Goal: Find specific page/section: Find specific page/section

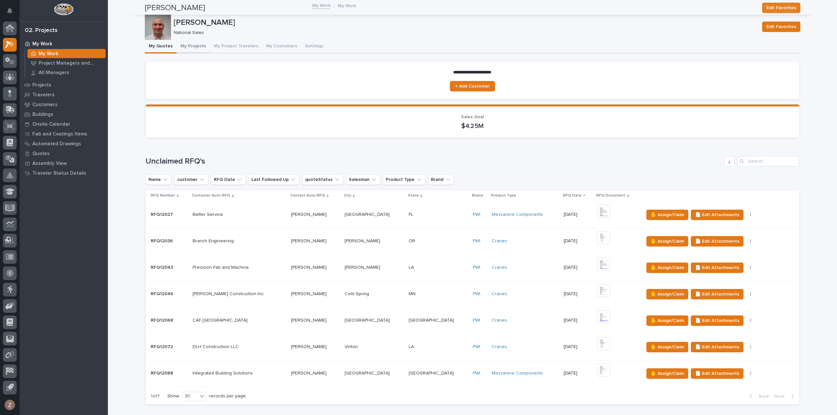
drag, startPoint x: 190, startPoint y: 48, endPoint x: 215, endPoint y: 53, distance: 26.0
click at [190, 48] on button "My Projects" at bounding box center [193, 47] width 33 height 14
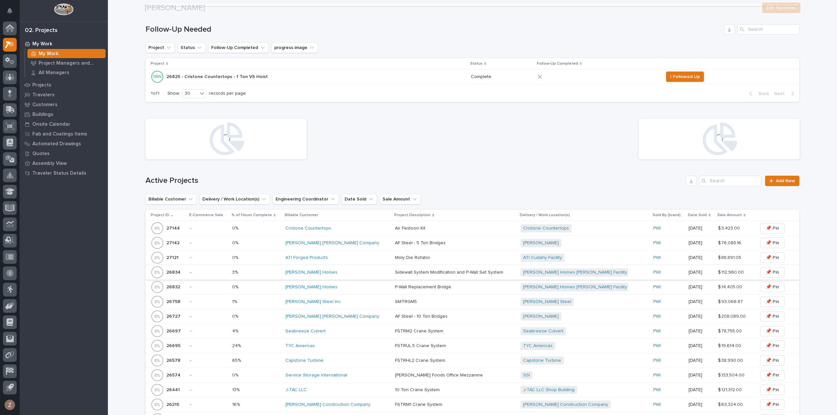
scroll to position [196, 0]
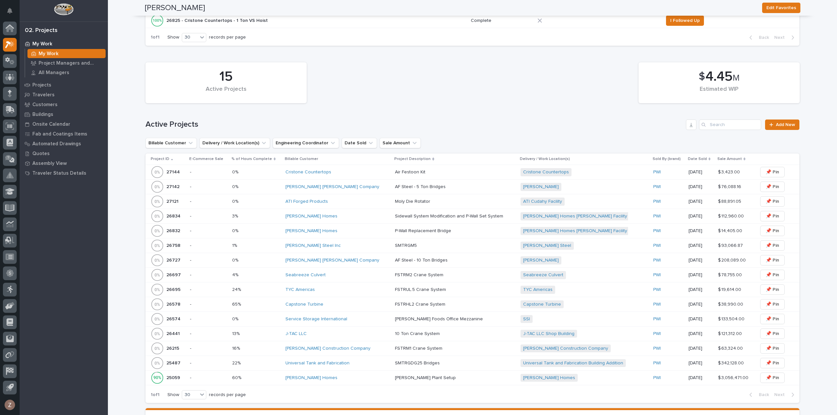
click at [487, 215] on div "Sidewall System Modification and P-Wall Set System Sidewall System Modification…" at bounding box center [455, 216] width 120 height 11
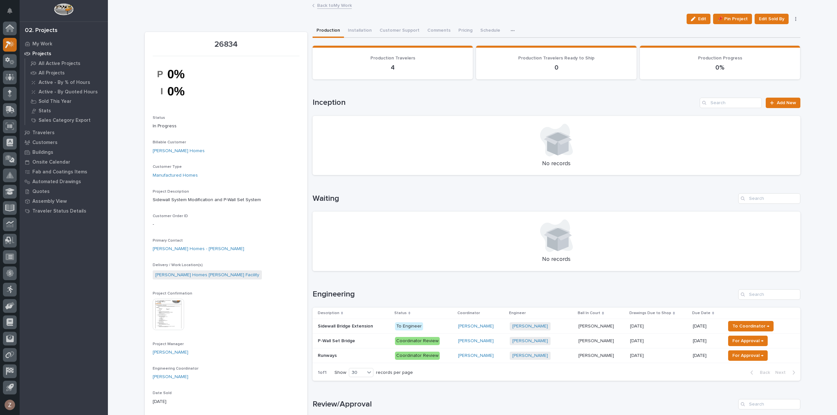
click at [5, 41] on icon at bounding box center [9, 45] width 9 height 8
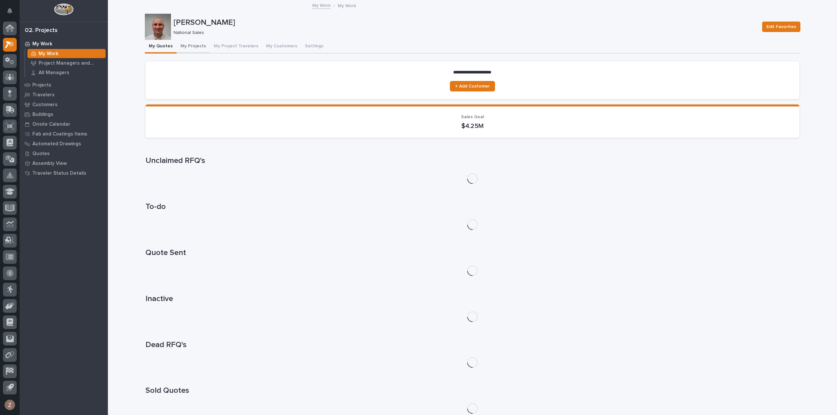
click at [189, 42] on button "My Projects" at bounding box center [193, 47] width 33 height 14
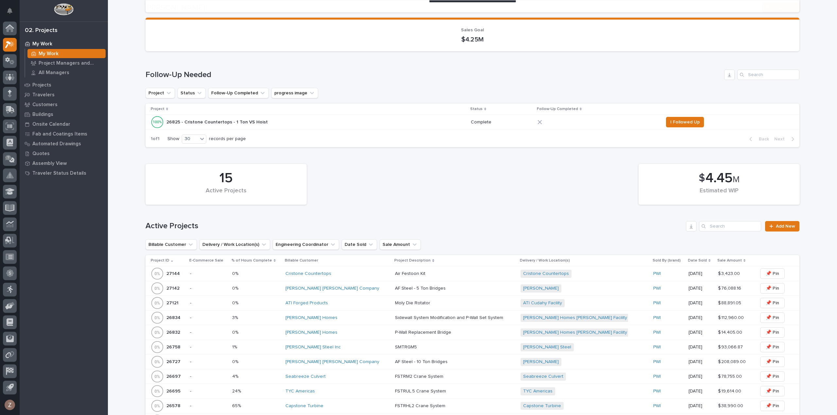
scroll to position [229, 0]
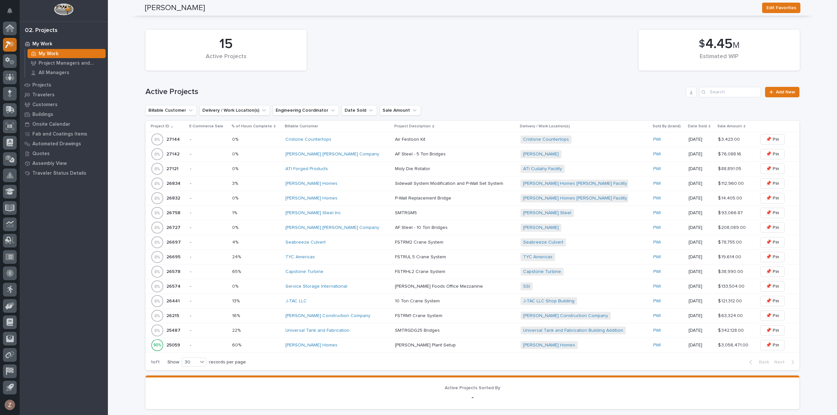
click at [13, 45] on icon at bounding box center [12, 44] width 6 height 7
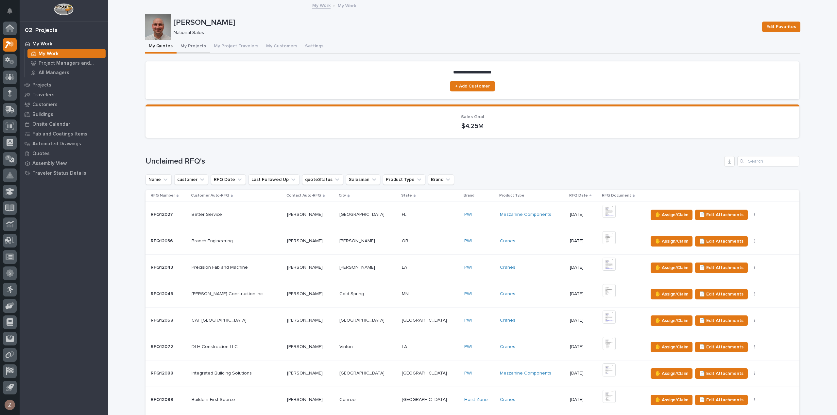
click at [197, 47] on button "My Projects" at bounding box center [193, 47] width 33 height 14
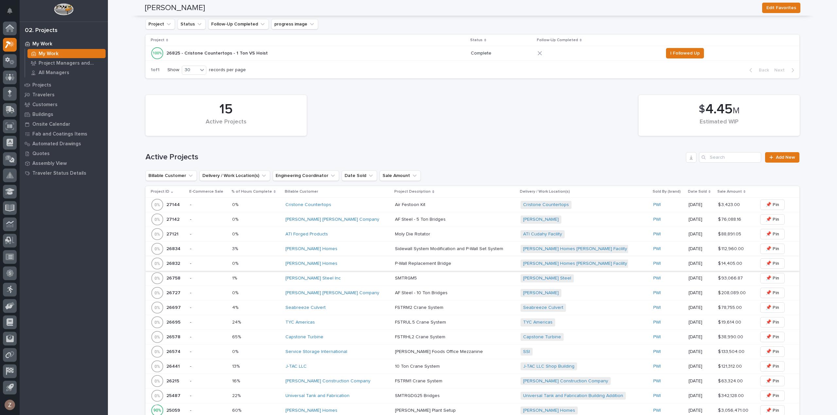
scroll to position [262, 0]
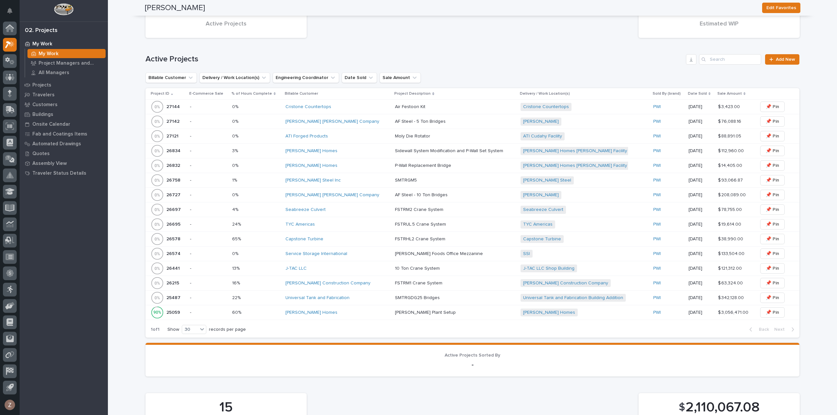
click at [357, 296] on div "Universal Tank and Fabrication" at bounding box center [337, 299] width 104 height 6
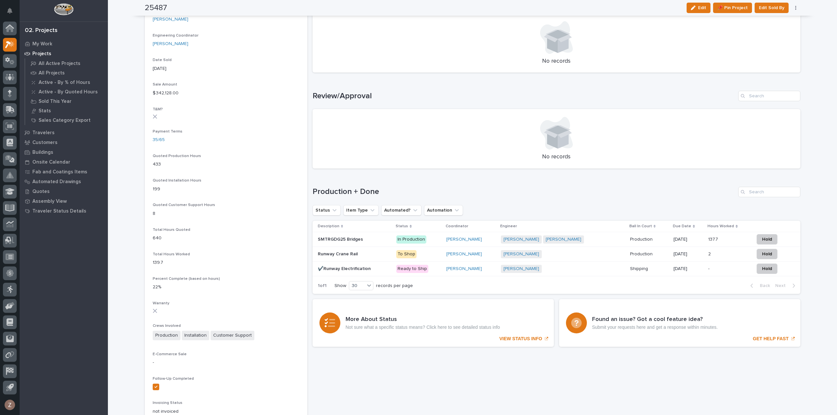
scroll to position [327, 0]
